Goal: Information Seeking & Learning: Compare options

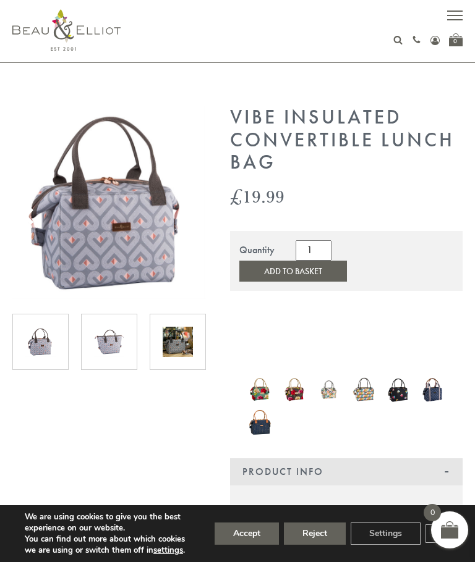
click at [266, 375] on img at bounding box center [259, 390] width 22 height 30
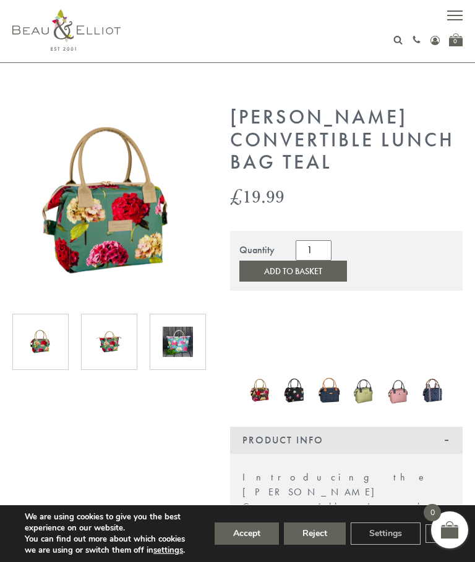
click at [295, 380] on img at bounding box center [294, 390] width 22 height 30
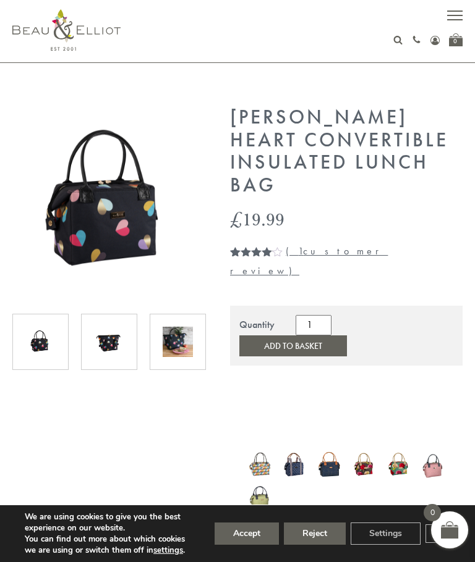
click at [265, 451] on img at bounding box center [259, 465] width 22 height 28
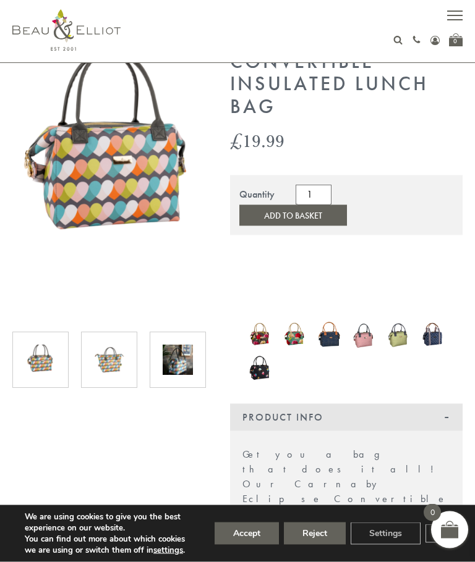
scroll to position [82, 0]
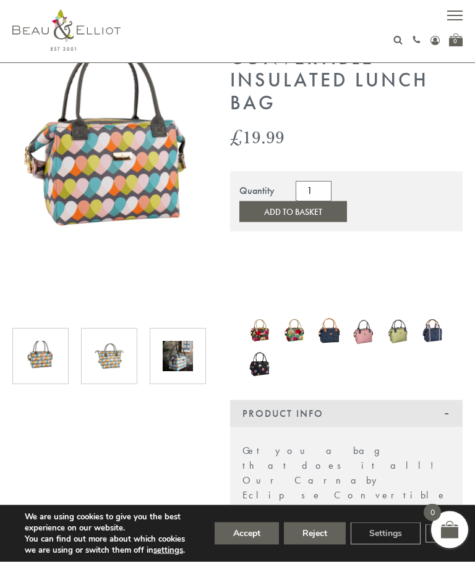
click at [123, 361] on img at bounding box center [109, 357] width 30 height 30
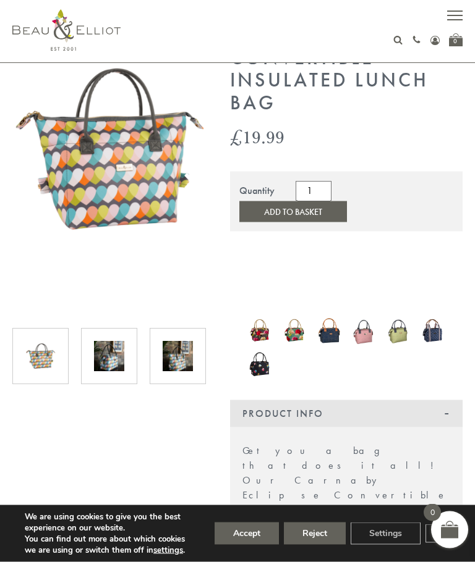
scroll to position [83, 0]
click at [121, 363] on img at bounding box center [109, 356] width 30 height 30
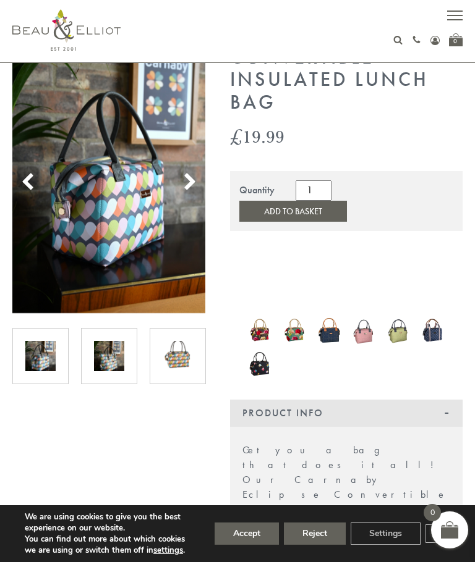
click at [122, 364] on img at bounding box center [109, 356] width 30 height 30
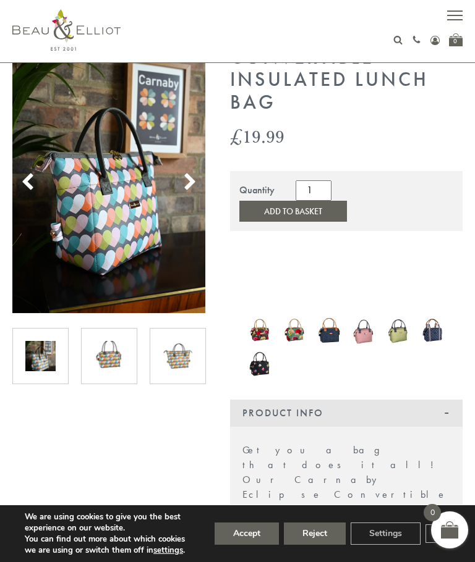
click at [54, 366] on img at bounding box center [40, 356] width 30 height 30
click at [53, 357] on img at bounding box center [40, 356] width 30 height 30
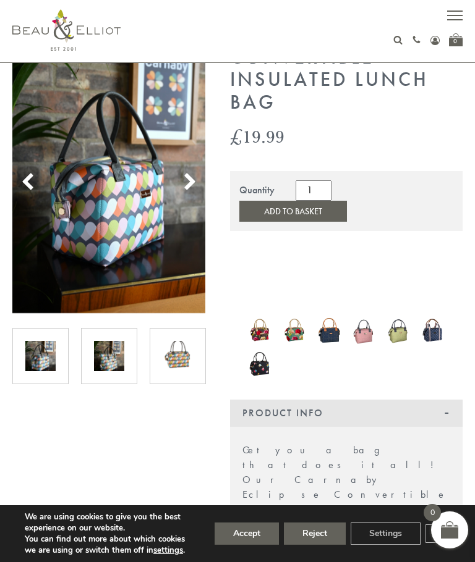
click at [50, 356] on img at bounding box center [40, 356] width 30 height 30
click at [120, 365] on img at bounding box center [109, 356] width 30 height 30
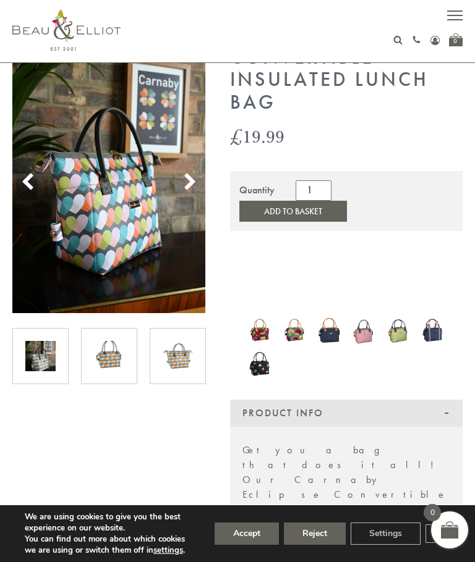
click at [121, 363] on img at bounding box center [109, 356] width 30 height 30
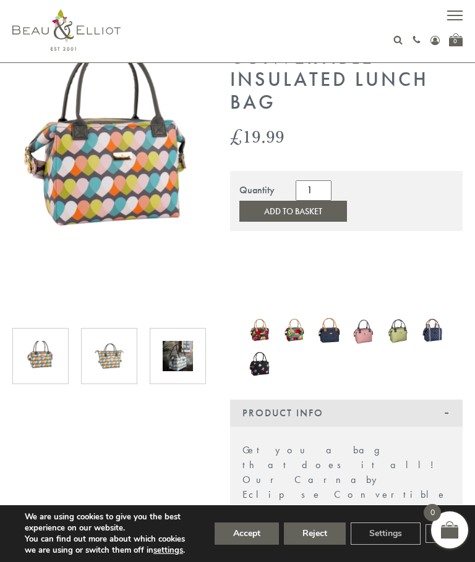
click at [185, 364] on img at bounding box center [178, 356] width 30 height 30
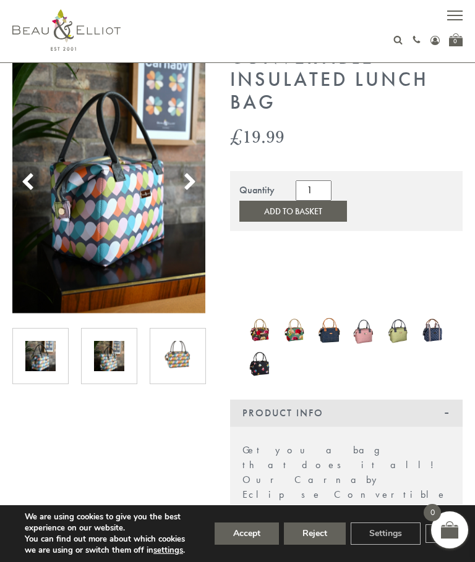
click at [188, 364] on img at bounding box center [178, 356] width 30 height 30
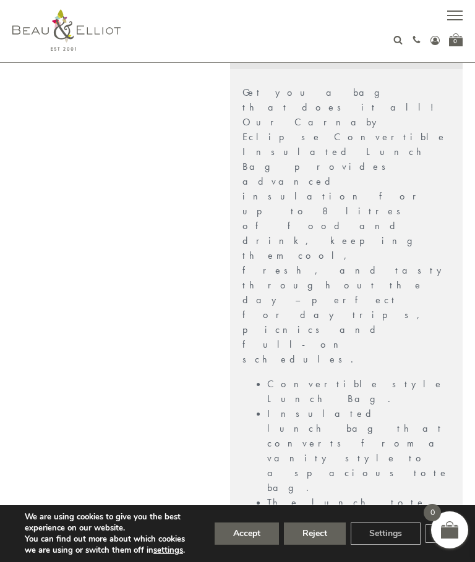
scroll to position [444, 0]
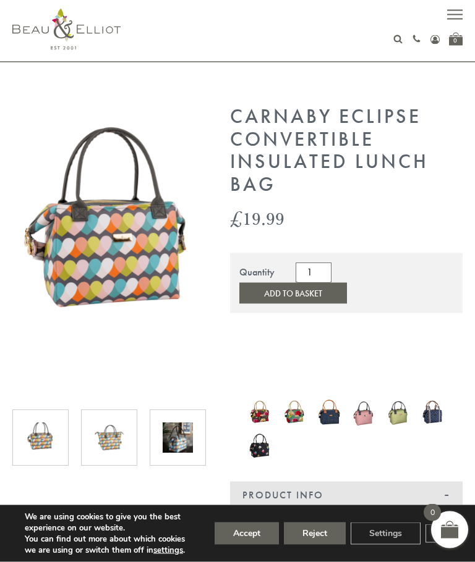
scroll to position [0, 0]
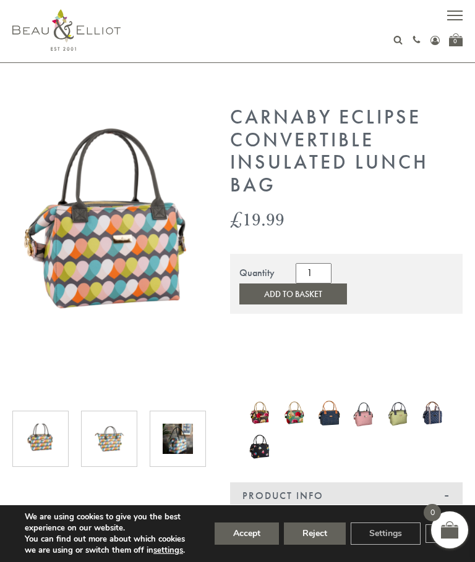
click at [442, 400] on img at bounding box center [433, 413] width 22 height 27
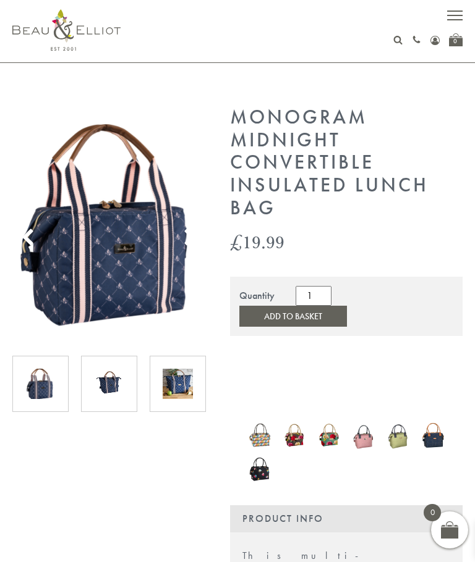
click at [404, 420] on img at bounding box center [398, 435] width 22 height 31
